Goal: Find specific page/section: Find specific page/section

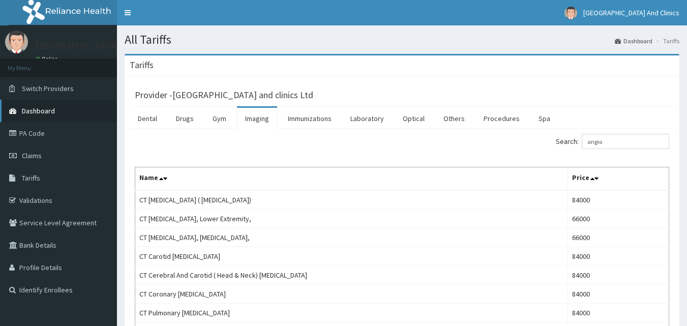
click at [47, 110] on span "Dashboard" at bounding box center [38, 110] width 33 height 9
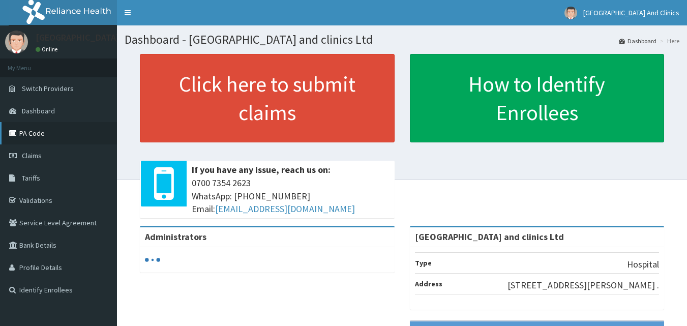
click at [29, 135] on link "PA Code" at bounding box center [58, 133] width 117 height 22
